Goal: Information Seeking & Learning: Check status

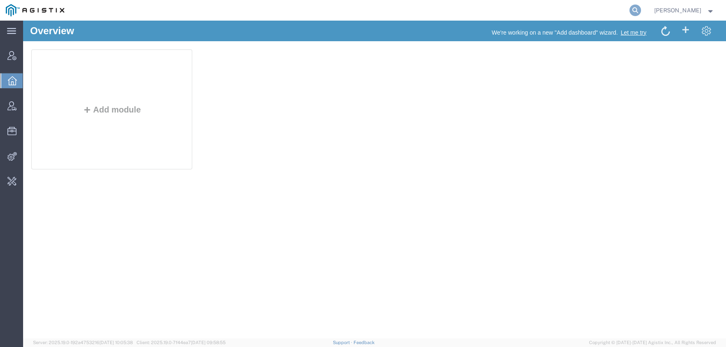
click at [641, 11] on icon at bounding box center [635, 11] width 12 height 12
type input "red hat"
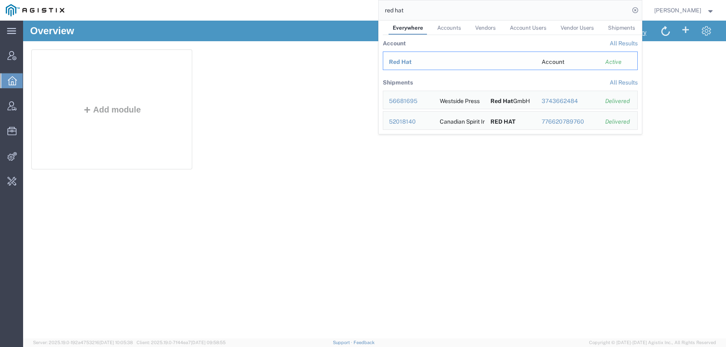
click at [412, 61] on span "Red Hat" at bounding box center [400, 62] width 23 height 7
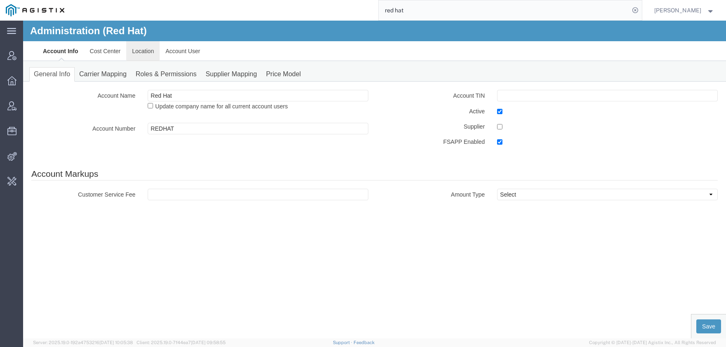
click at [140, 54] on link "Location" at bounding box center [142, 51] width 33 height 20
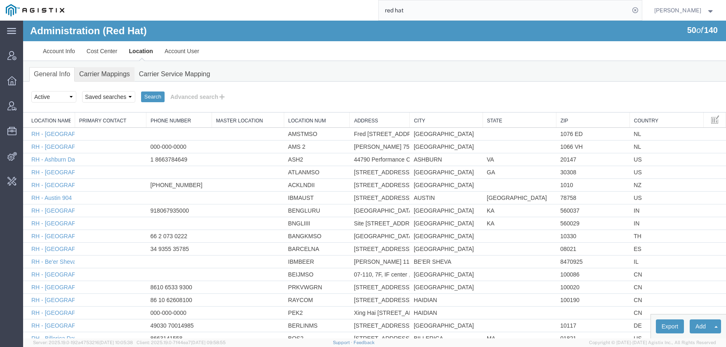
click at [99, 74] on link "Carrier Mappings" at bounding box center [105, 74] width 60 height 14
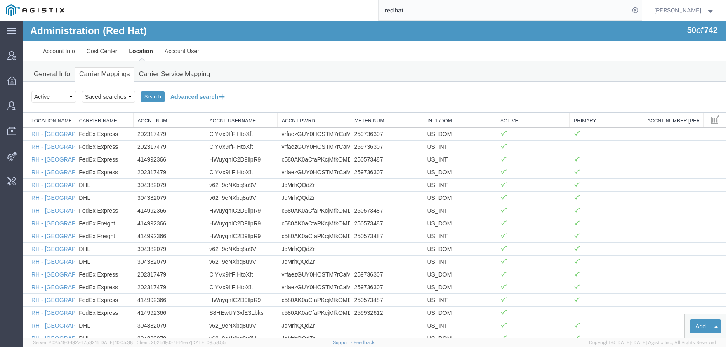
click at [182, 97] on button "Advanced search" at bounding box center [198, 97] width 67 height 14
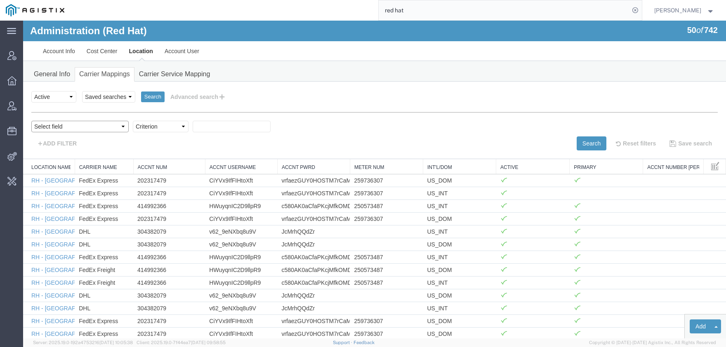
select select "acctNum"
click option "Accnt Num" at bounding box center [23, 21] width 0 height 0
select select "contains"
click option "contains" at bounding box center [23, 21] width 0 height 0
click at [193, 127] on input "text" at bounding box center [232, 127] width 78 height 12
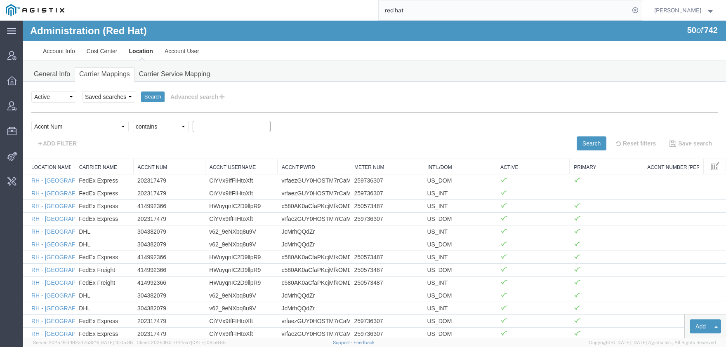
paste input "126599668"
type input "126599668"
click at [588, 142] on button "Search" at bounding box center [592, 144] width 30 height 14
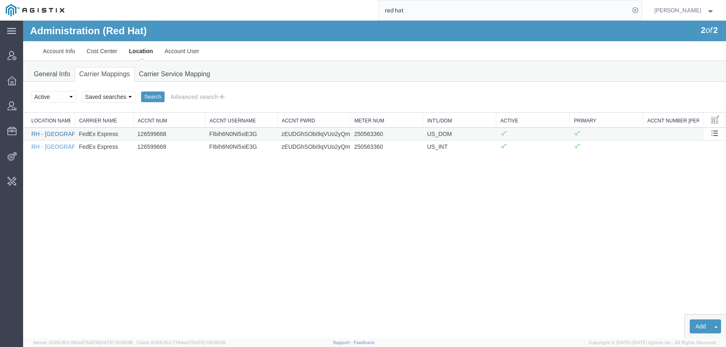
click at [66, 134] on link "RH - [GEOGRAPHIC_DATA]" at bounding box center [67, 134] width 73 height 7
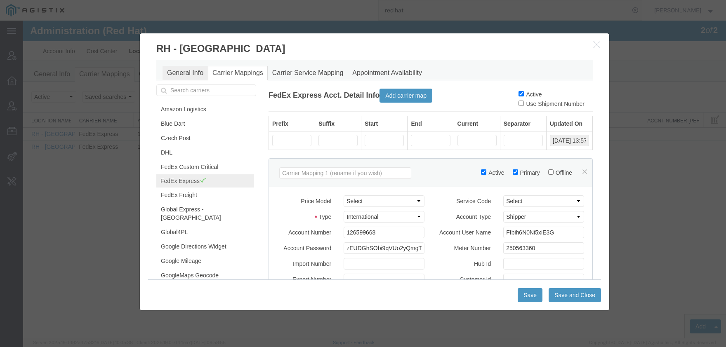
click at [186, 69] on link "General Info" at bounding box center [185, 73] width 45 height 14
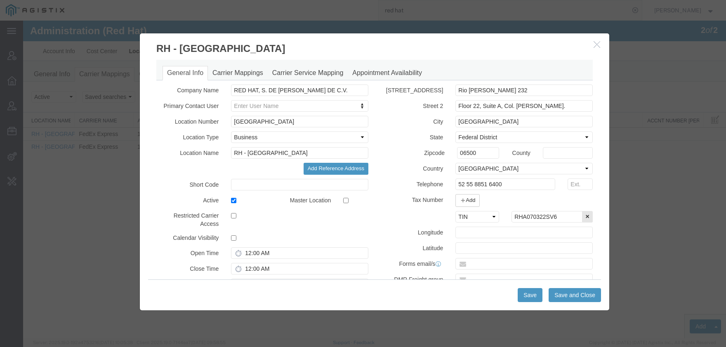
click at [597, 40] on button "button" at bounding box center [598, 45] width 10 height 10
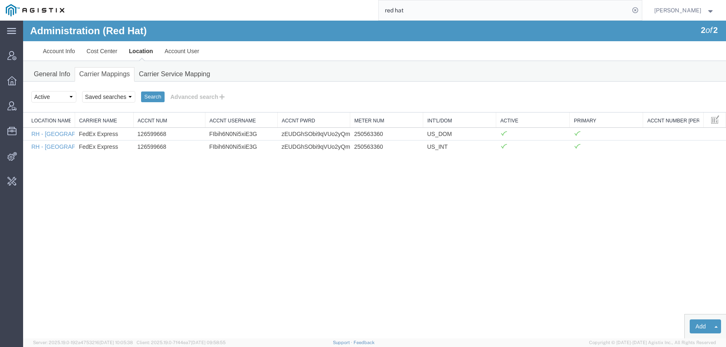
drag, startPoint x: 431, startPoint y: 5, endPoint x: 305, endPoint y: 9, distance: 125.5
click at [379, 8] on input "red hat" at bounding box center [504, 10] width 251 height 20
type input "56718582"
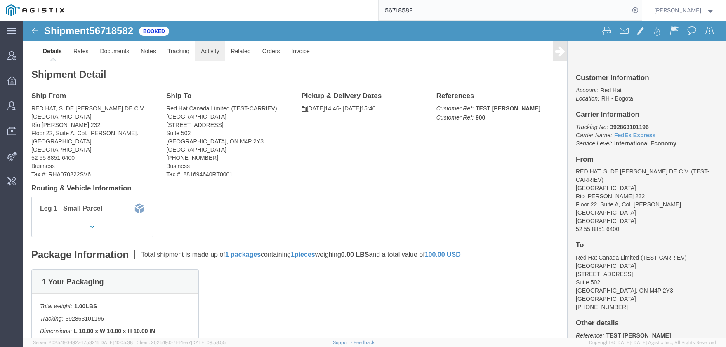
click link "Activity"
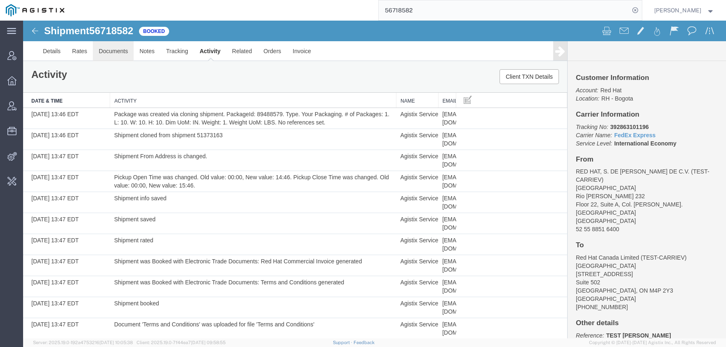
click at [115, 53] on link "Documents" at bounding box center [113, 51] width 41 height 20
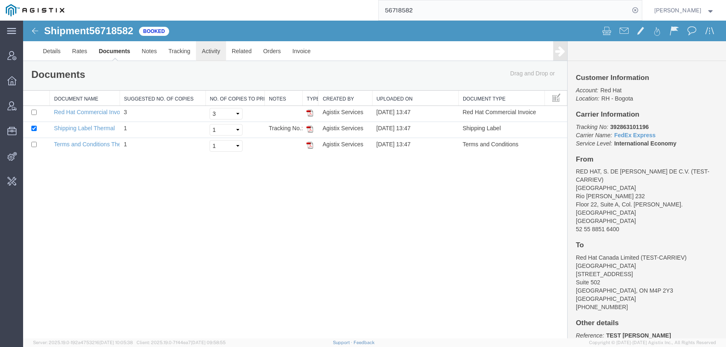
click at [210, 54] on link "Activity" at bounding box center [211, 51] width 30 height 20
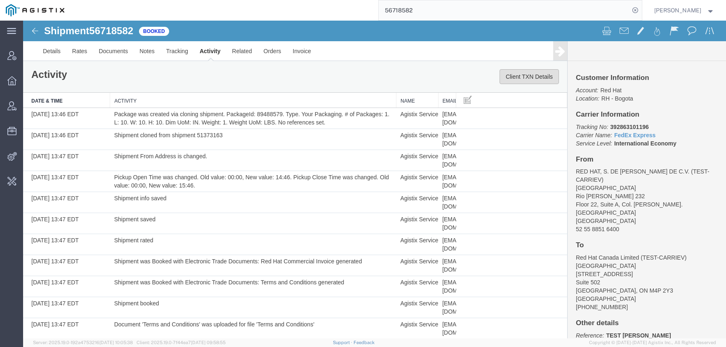
click at [535, 78] on button "Client TXN Details" at bounding box center [528, 76] width 59 height 15
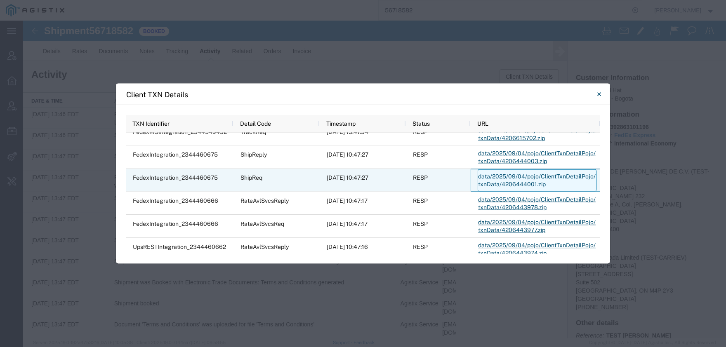
click at [502, 176] on link "data/2025/09/04/pojo/ClientTxnDetailPojo/txnData/4206444001.zip" at bounding box center [537, 180] width 119 height 22
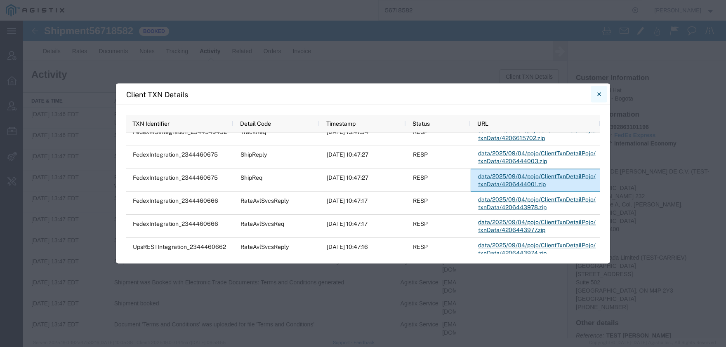
drag, startPoint x: 599, startPoint y: 93, endPoint x: 570, endPoint y: 59, distance: 45.0
click at [599, 93] on icon "Close" at bounding box center [599, 94] width 4 height 10
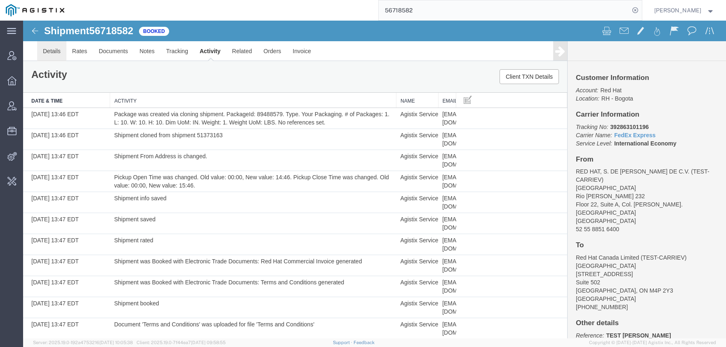
click at [51, 47] on link "Details" at bounding box center [51, 51] width 29 height 20
